Goal: Transaction & Acquisition: Book appointment/travel/reservation

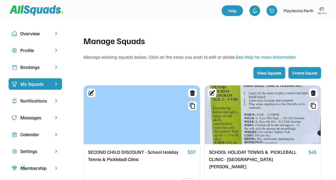
scroll to position [6, 0]
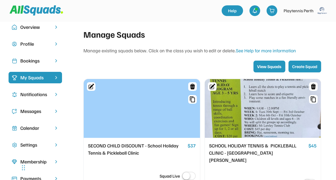
click at [262, 132] on div at bounding box center [263, 108] width 116 height 59
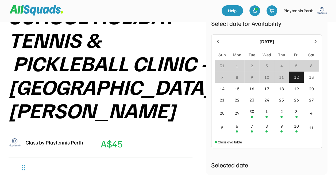
scroll to position [104, 0]
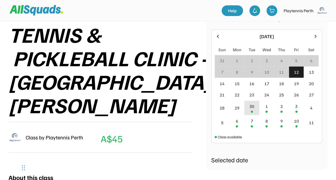
click at [251, 109] on div "30" at bounding box center [252, 106] width 5 height 6
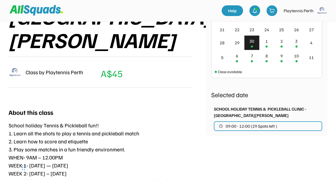
scroll to position [161, 0]
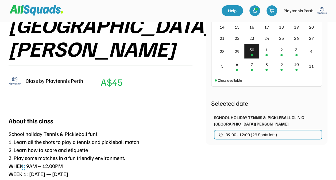
click at [250, 50] on div "30" at bounding box center [252, 50] width 5 height 6
click at [236, 134] on span "09:00 - 12:00 (29 Spots left )" at bounding box center [252, 135] width 52 height 4
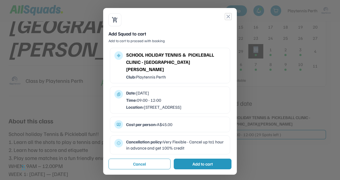
click at [226, 17] on button "close" at bounding box center [228, 16] width 6 height 6
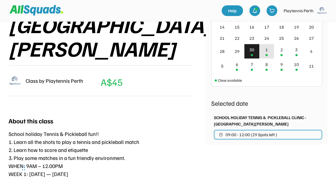
click at [262, 53] on div "1" at bounding box center [266, 51] width 15 height 15
click at [253, 54] on div at bounding box center [252, 55] width 2 height 2
click at [268, 48] on div "1" at bounding box center [266, 51] width 15 height 15
click at [281, 49] on div "2" at bounding box center [282, 50] width 2 height 6
click at [248, 50] on div "30" at bounding box center [251, 51] width 15 height 15
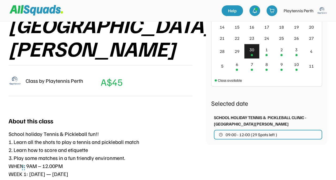
click at [251, 50] on div "30" at bounding box center [252, 50] width 5 height 6
click at [250, 133] on span "09:00 - 12:00 (29 Spots left )" at bounding box center [252, 135] width 52 height 4
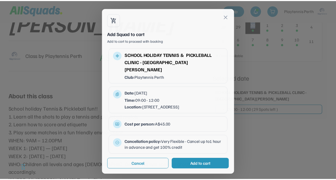
scroll to position [189, 0]
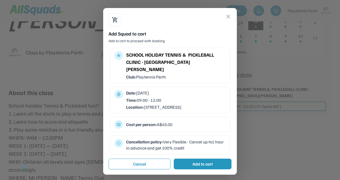
click at [230, 13] on div "shopping_cart_checkout close Add Squad to cart Add to cart to proceed with book…" at bounding box center [170, 91] width 134 height 167
click at [227, 15] on button "close" at bounding box center [228, 16] width 6 height 6
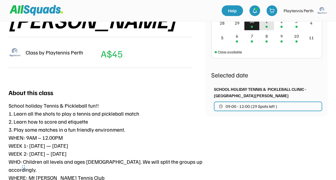
click at [266, 25] on div "1" at bounding box center [266, 23] width 15 height 15
click at [256, 102] on button "09:00 - 12:00 (29 Spots left )" at bounding box center [268, 107] width 108 height 10
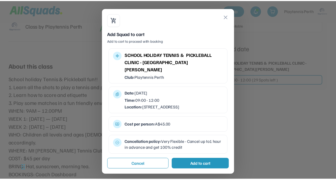
scroll to position [218, 0]
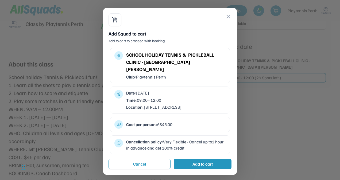
click at [228, 15] on button "close" at bounding box center [228, 16] width 6 height 6
